Goal: Entertainment & Leisure: Consume media (video, audio)

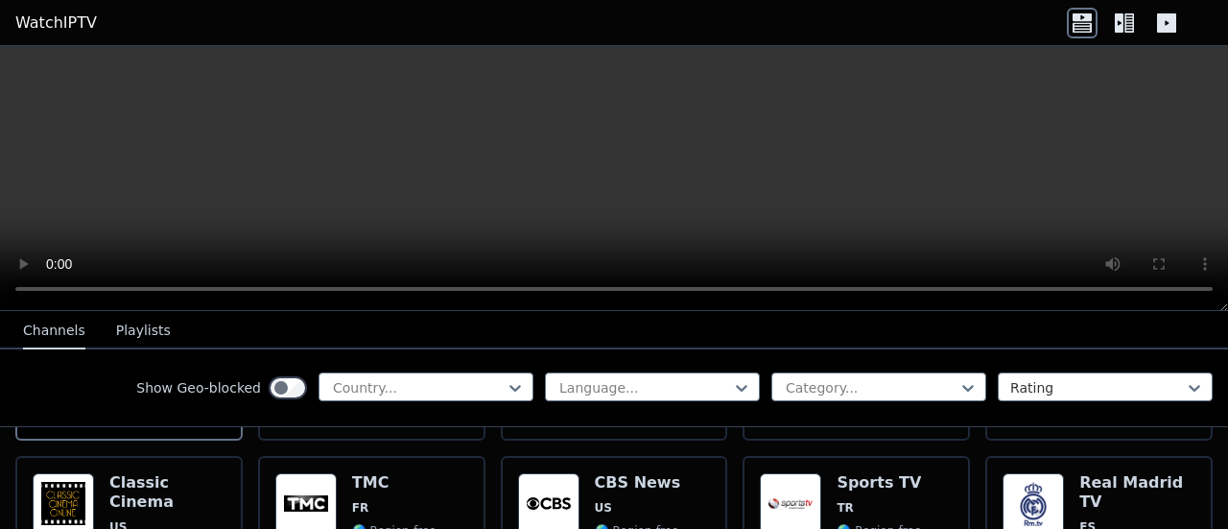
scroll to position [390, 0]
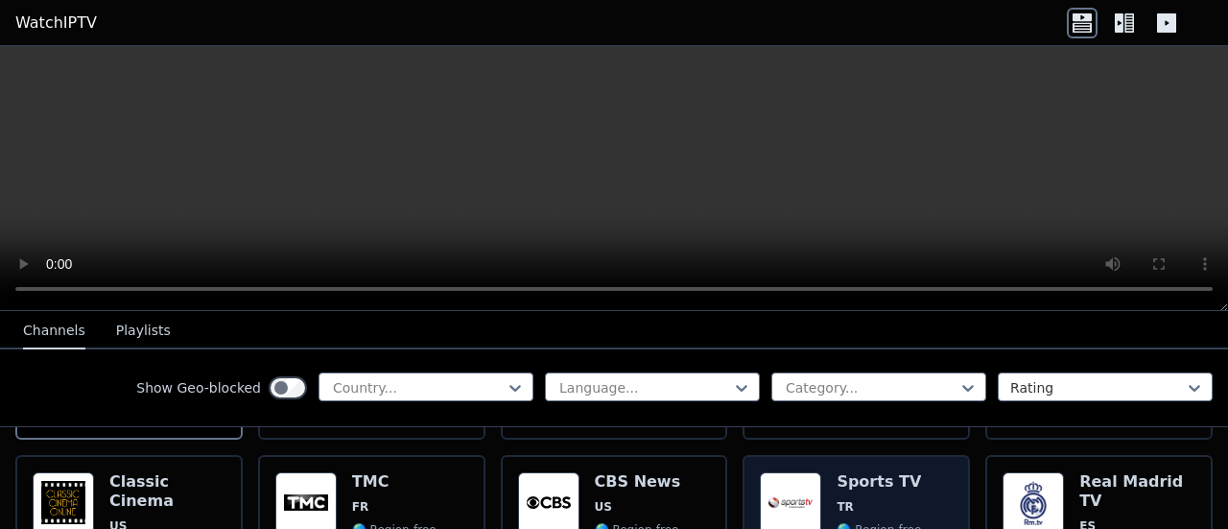
click at [859, 472] on h6 "Sports TV" at bounding box center [879, 481] width 84 height 19
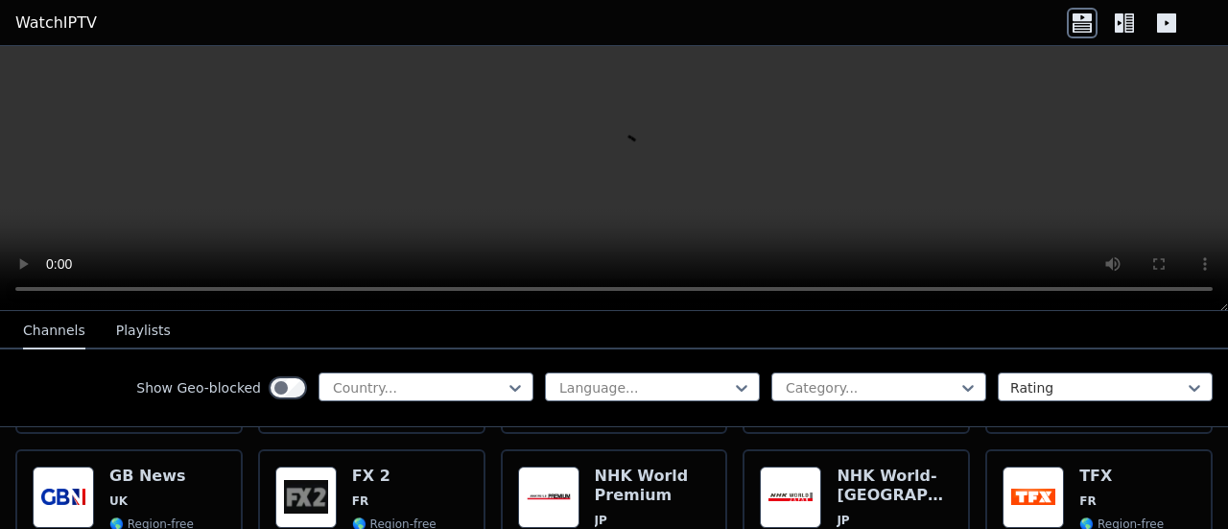
scroll to position [1143, 0]
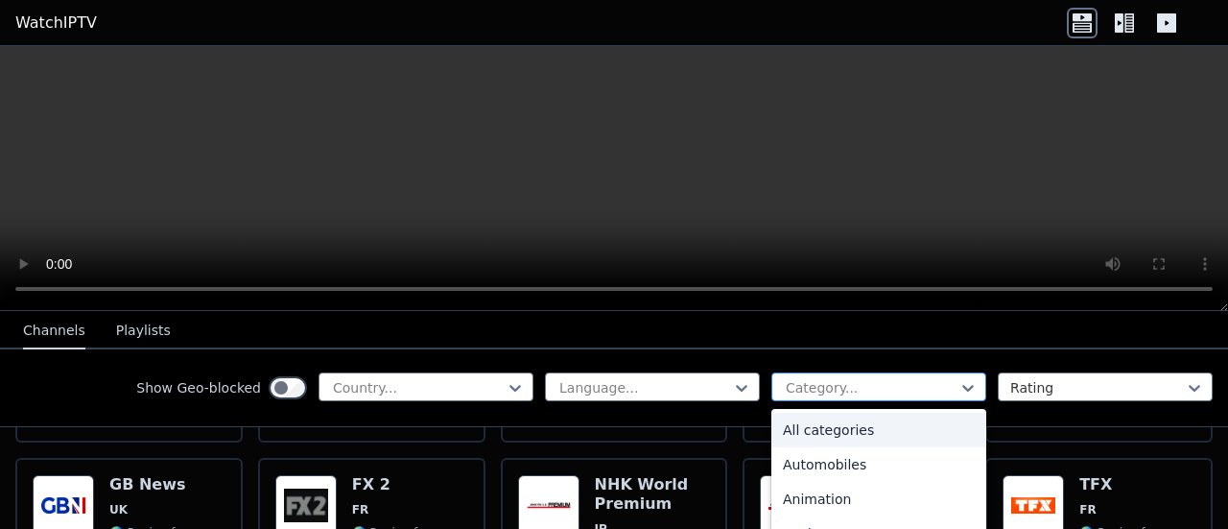
click at [841, 381] on div at bounding box center [871, 387] width 175 height 19
type input "**"
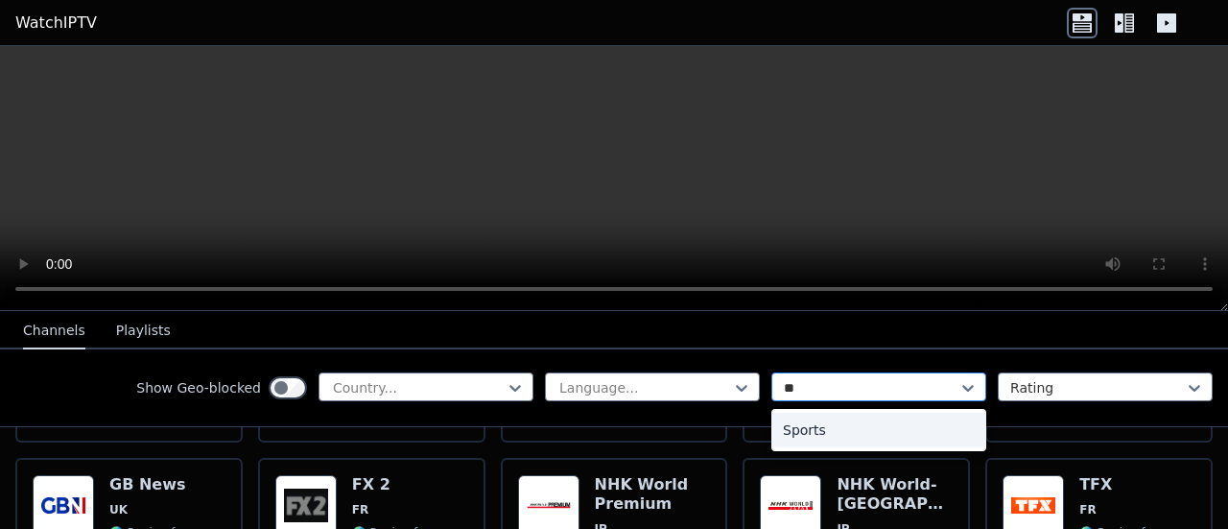
scroll to position [0, 0]
click at [829, 419] on div "Sports" at bounding box center [878, 430] width 215 height 35
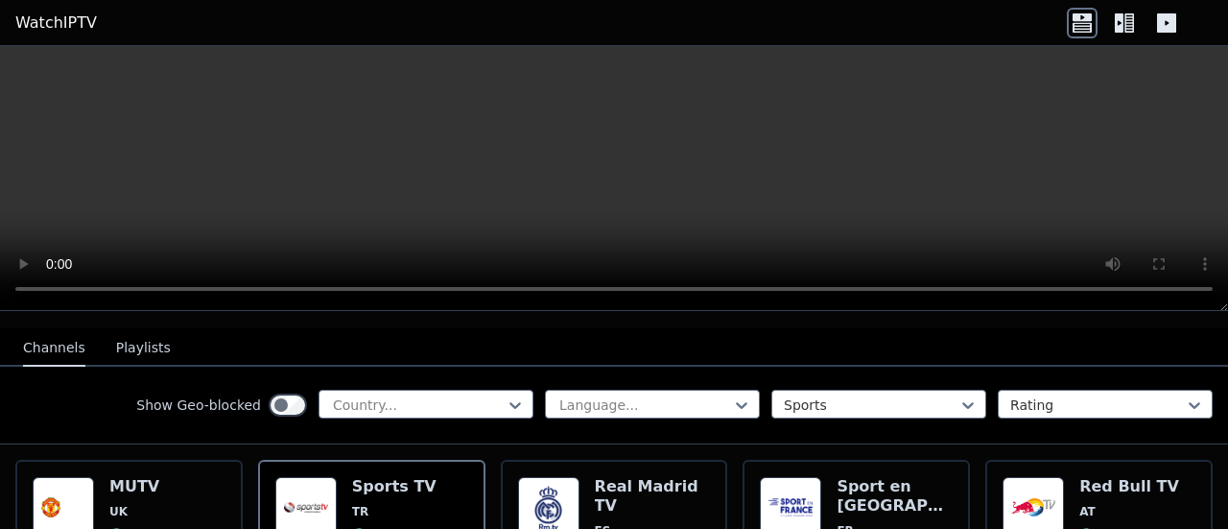
scroll to position [194, 0]
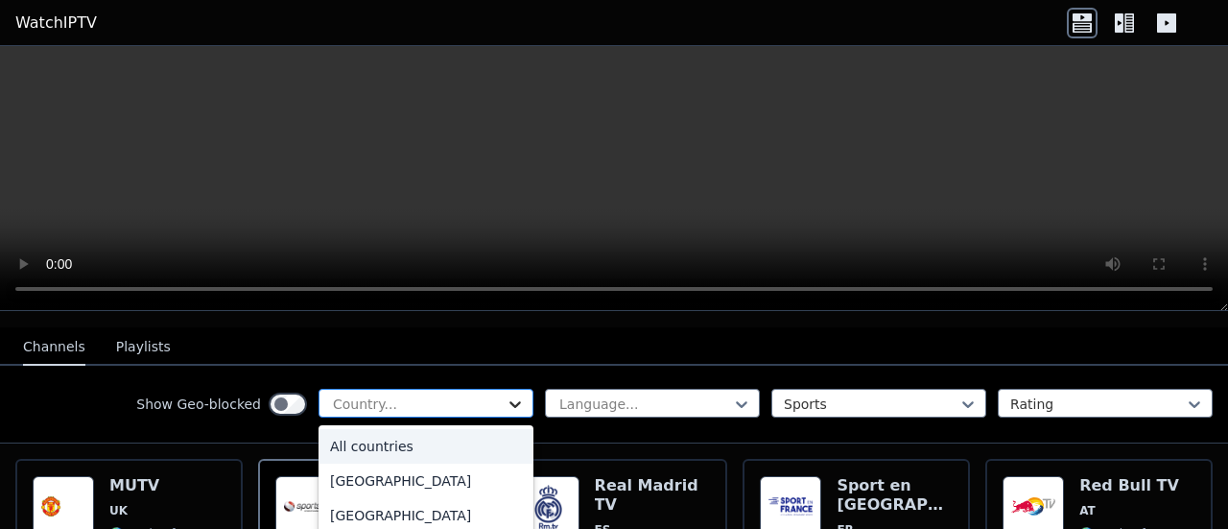
click at [506, 394] on icon at bounding box center [515, 403] width 19 height 19
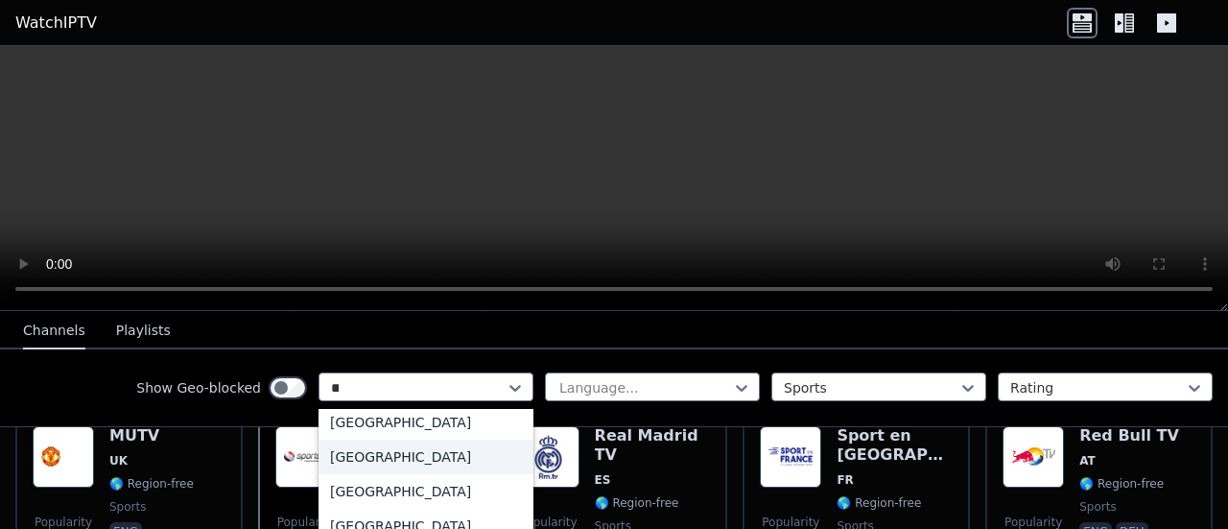
scroll to position [0, 0]
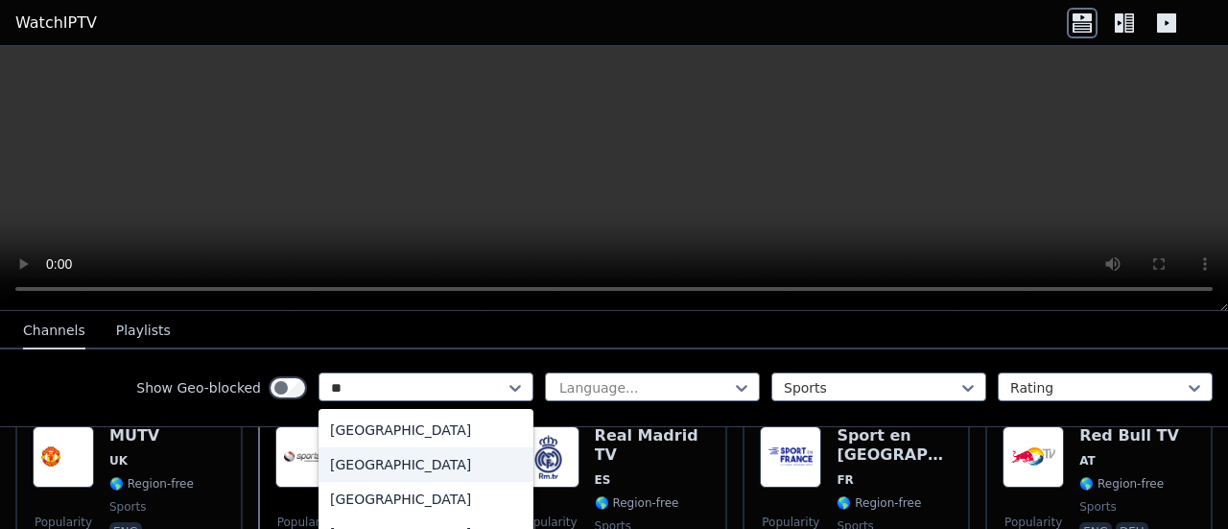
type input "***"
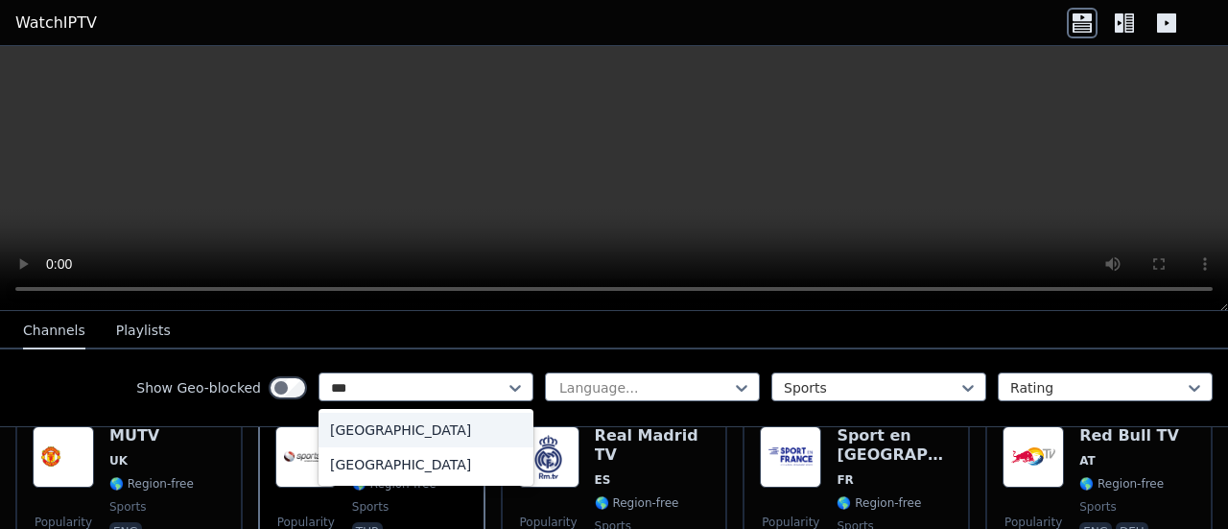
click at [407, 433] on div "[GEOGRAPHIC_DATA]" at bounding box center [426, 430] width 215 height 35
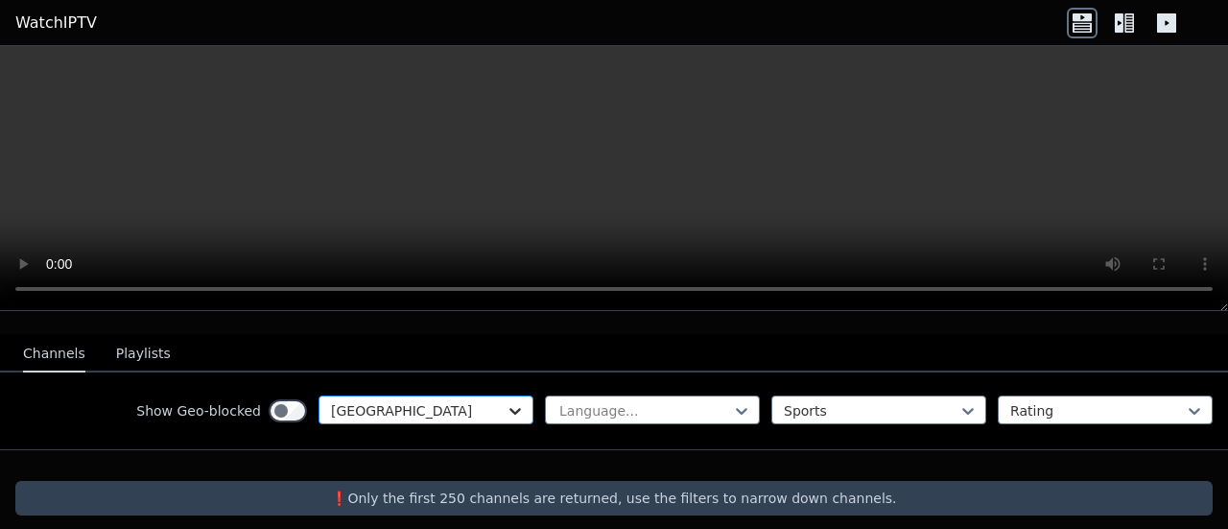
scroll to position [244, 0]
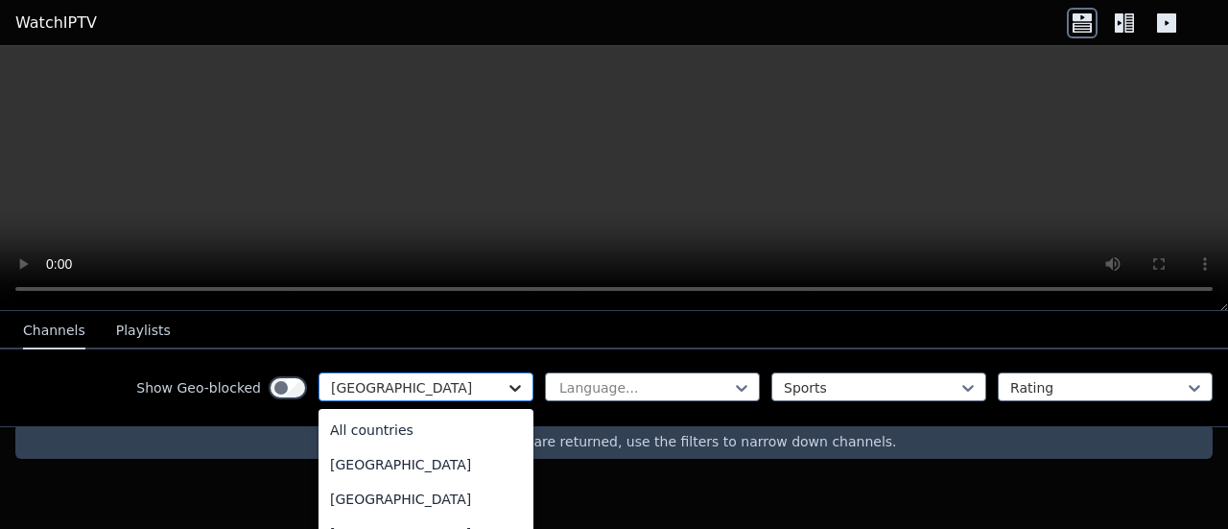
click at [507, 396] on icon at bounding box center [515, 387] width 19 height 19
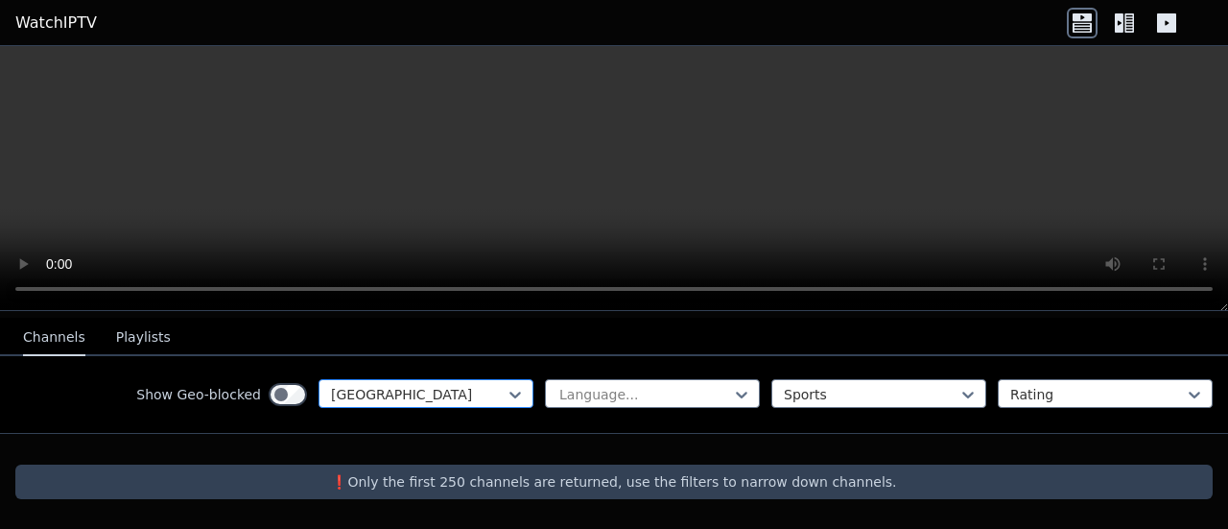
scroll to position [187, 0]
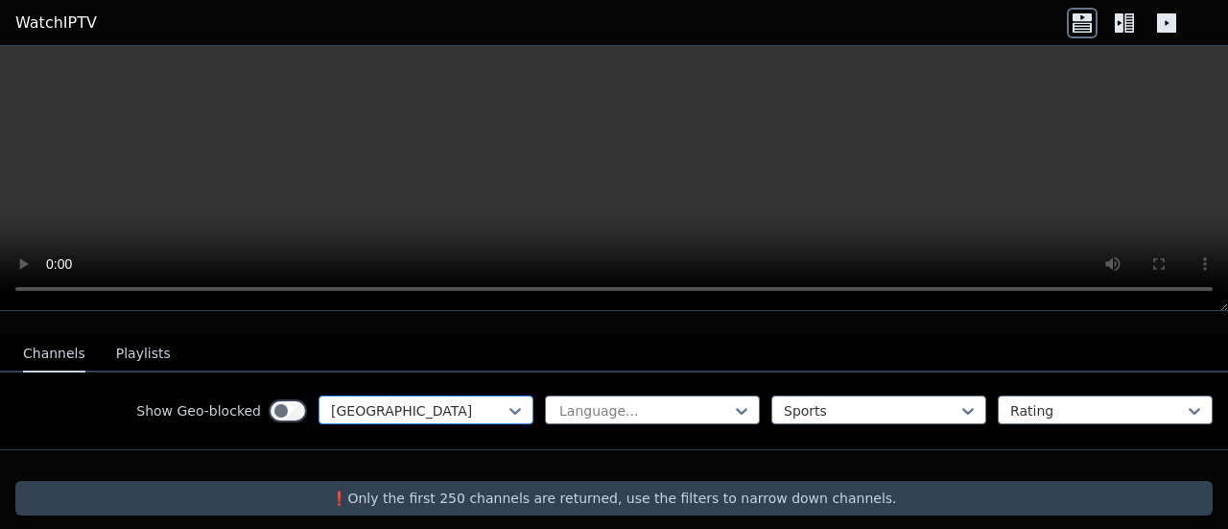
click at [465, 395] on div "[GEOGRAPHIC_DATA]" at bounding box center [426, 409] width 215 height 29
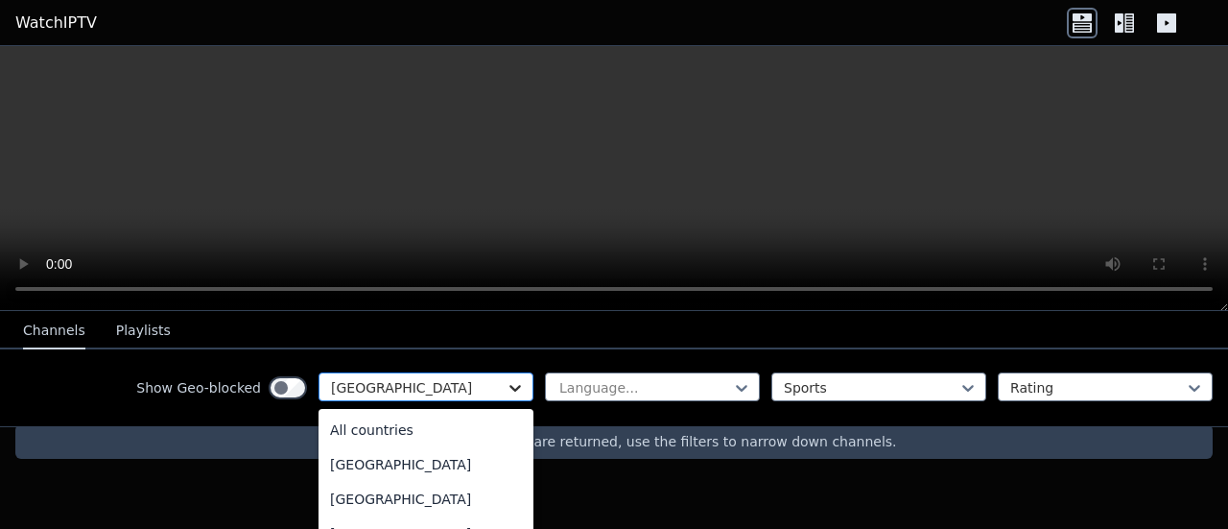
click at [506, 389] on icon at bounding box center [515, 387] width 19 height 19
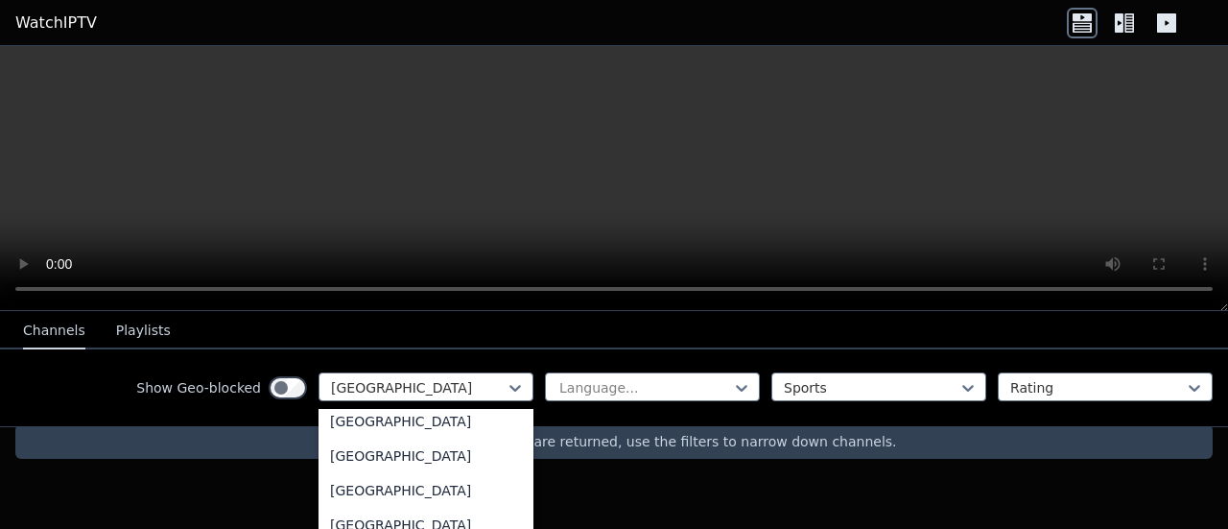
scroll to position [0, 0]
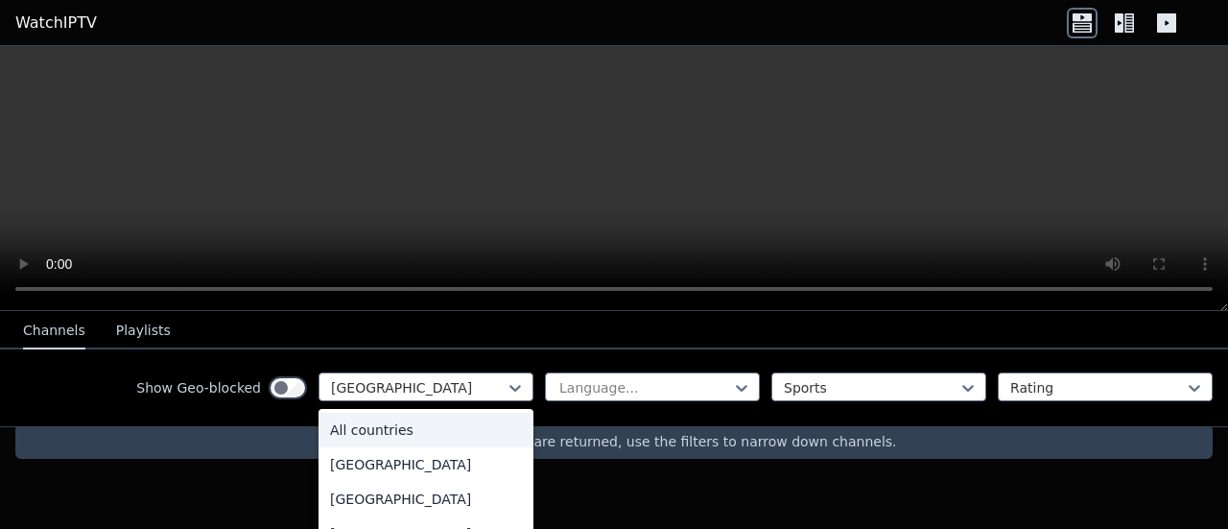
click at [408, 436] on div "All countries" at bounding box center [426, 430] width 215 height 35
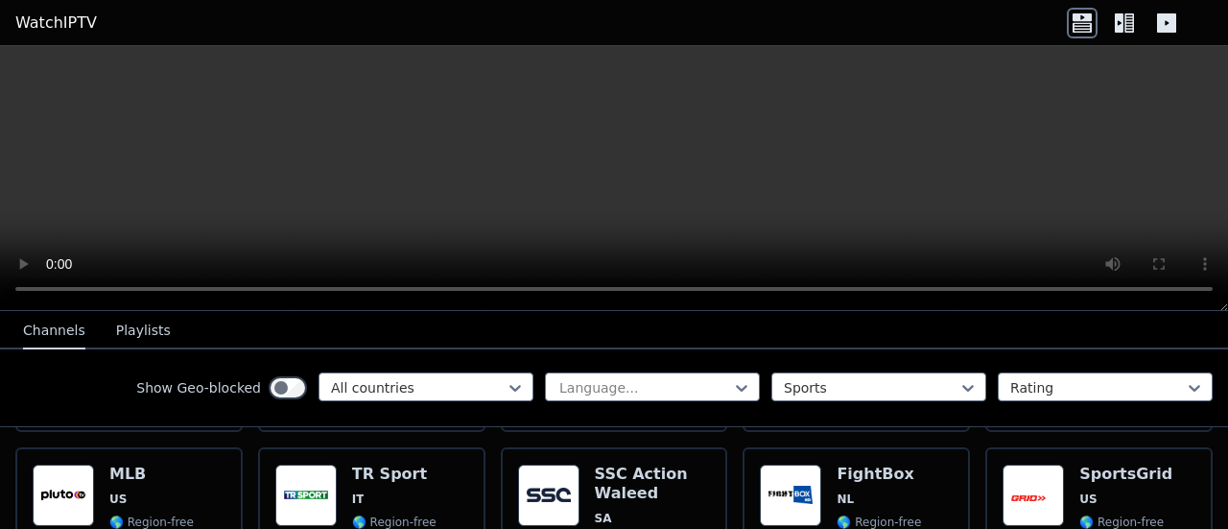
scroll to position [1332, 0]
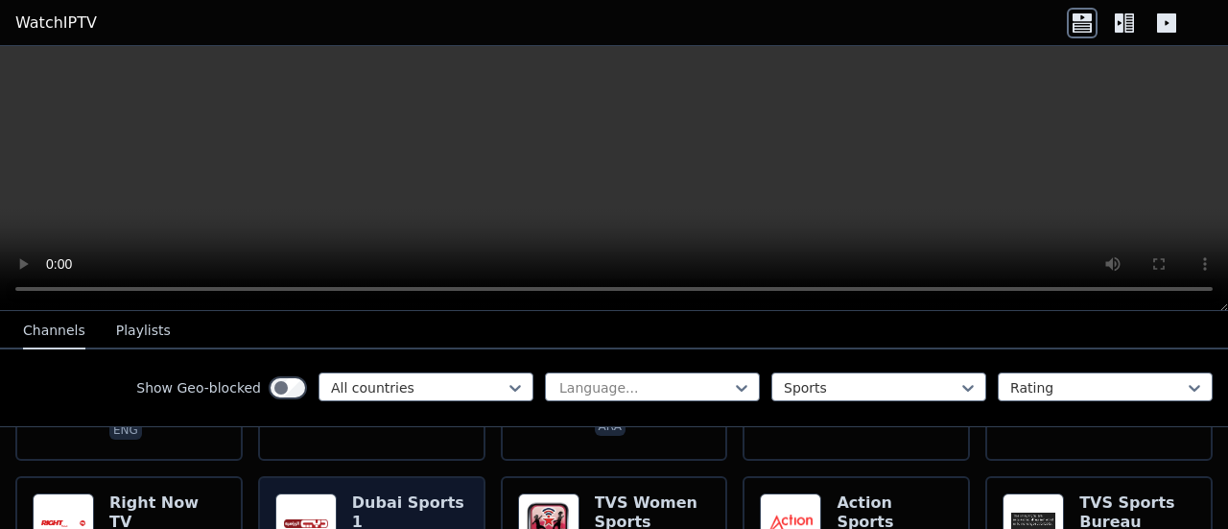
click at [413, 493] on h6 "Dubai Sports 1" at bounding box center [410, 512] width 116 height 38
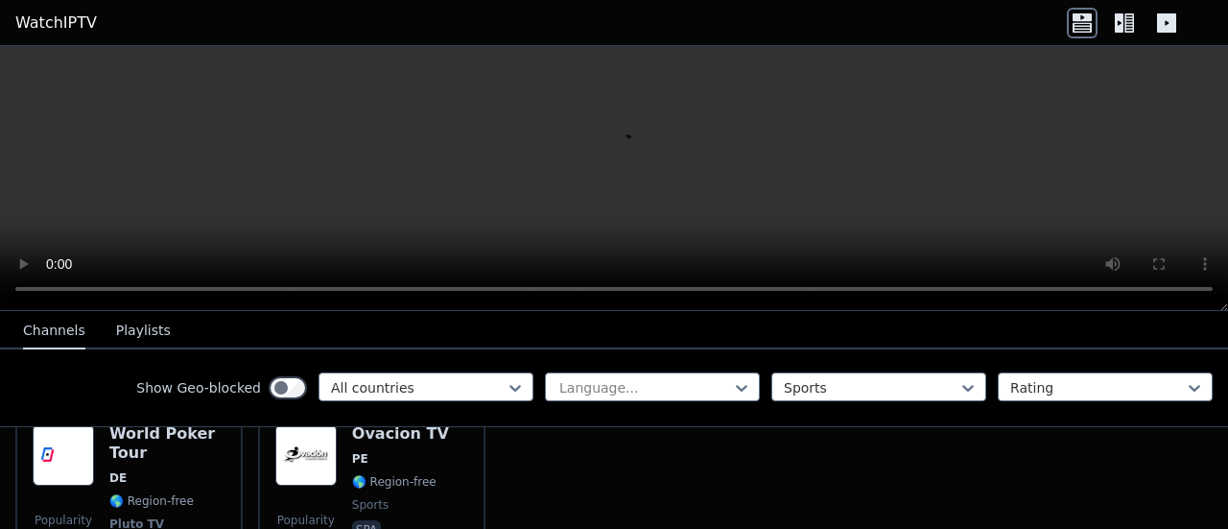
scroll to position [4601, 0]
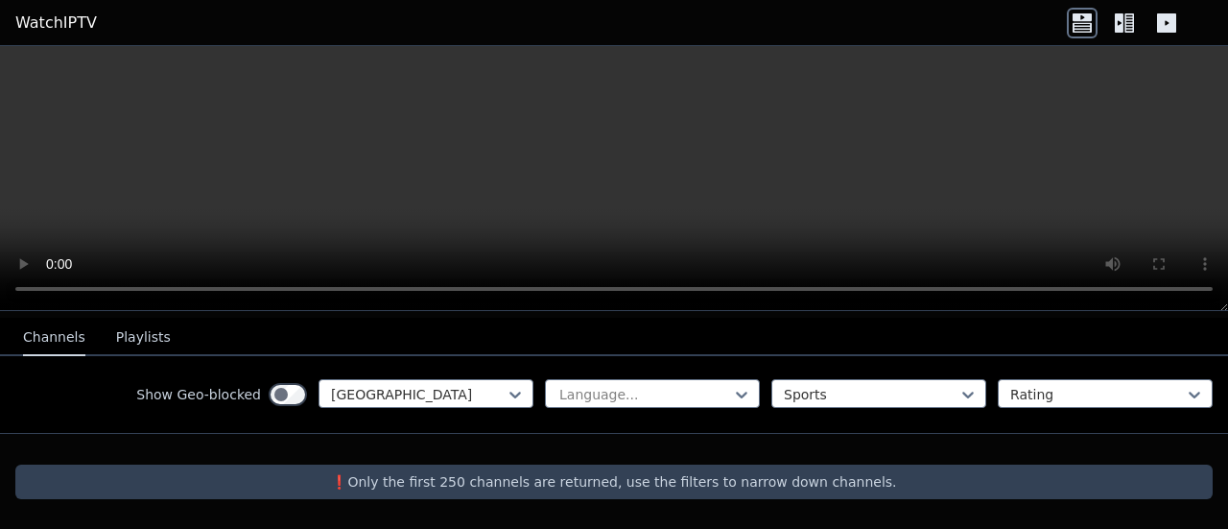
scroll to position [187, 0]
